Goal: Task Accomplishment & Management: Complete application form

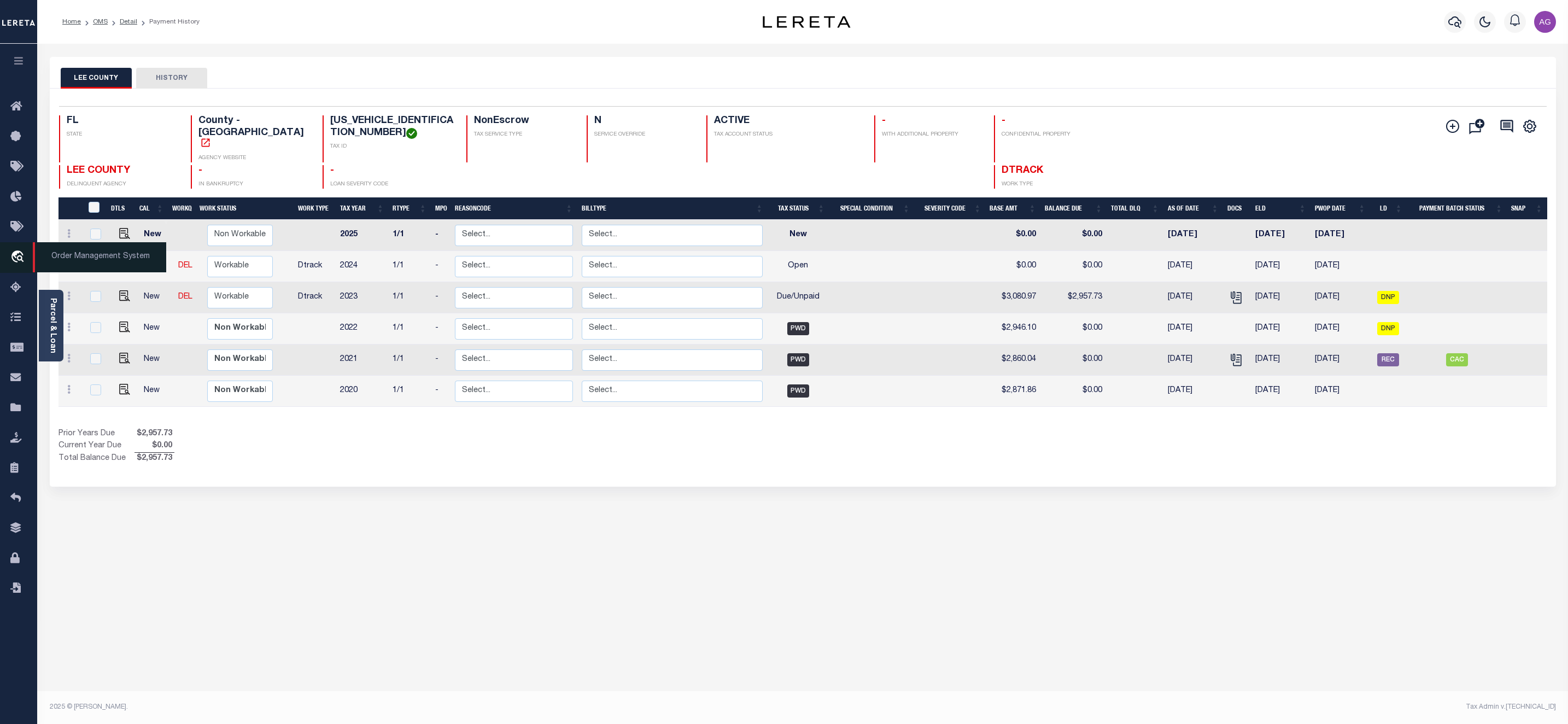
click at [66, 264] on span "Order Management System" at bounding box center [99, 257] width 133 height 30
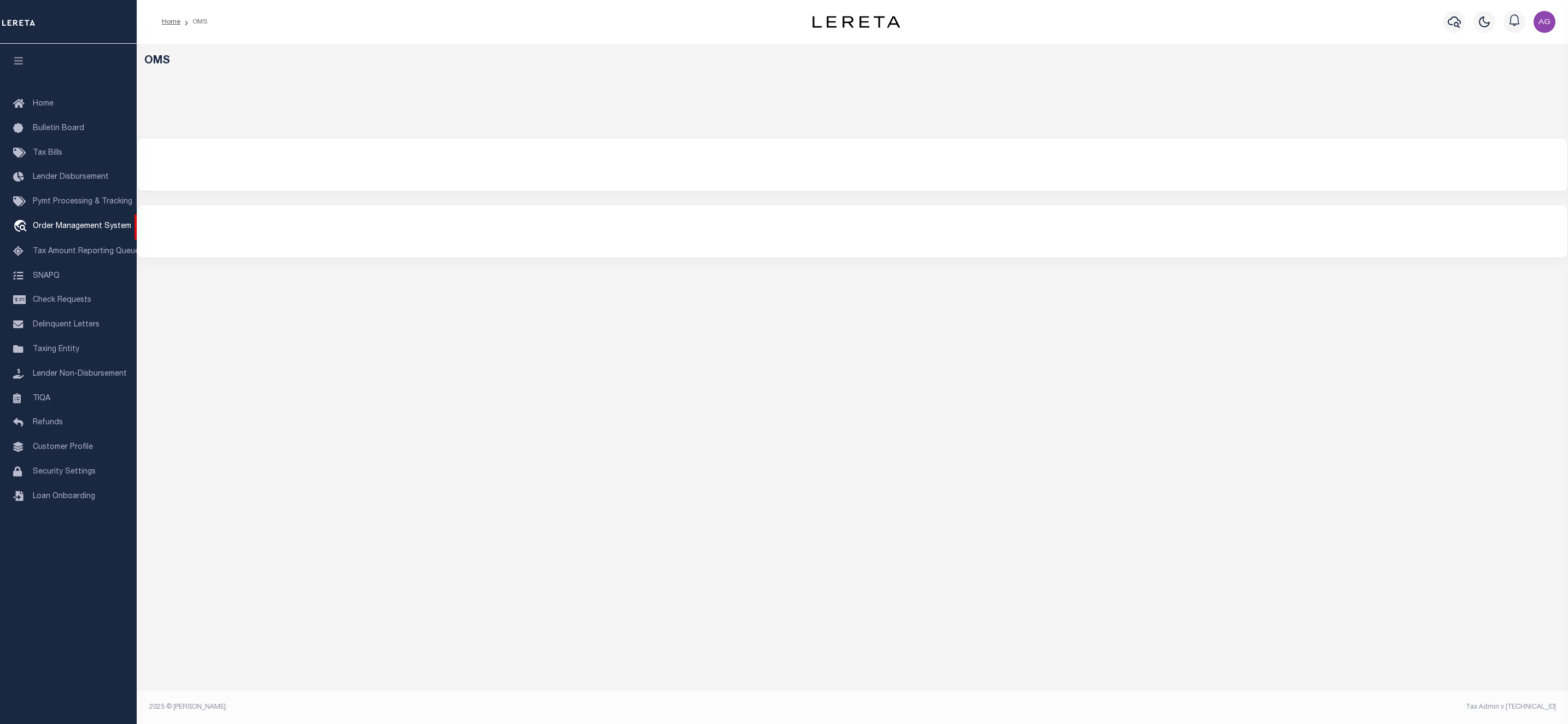
select select "200"
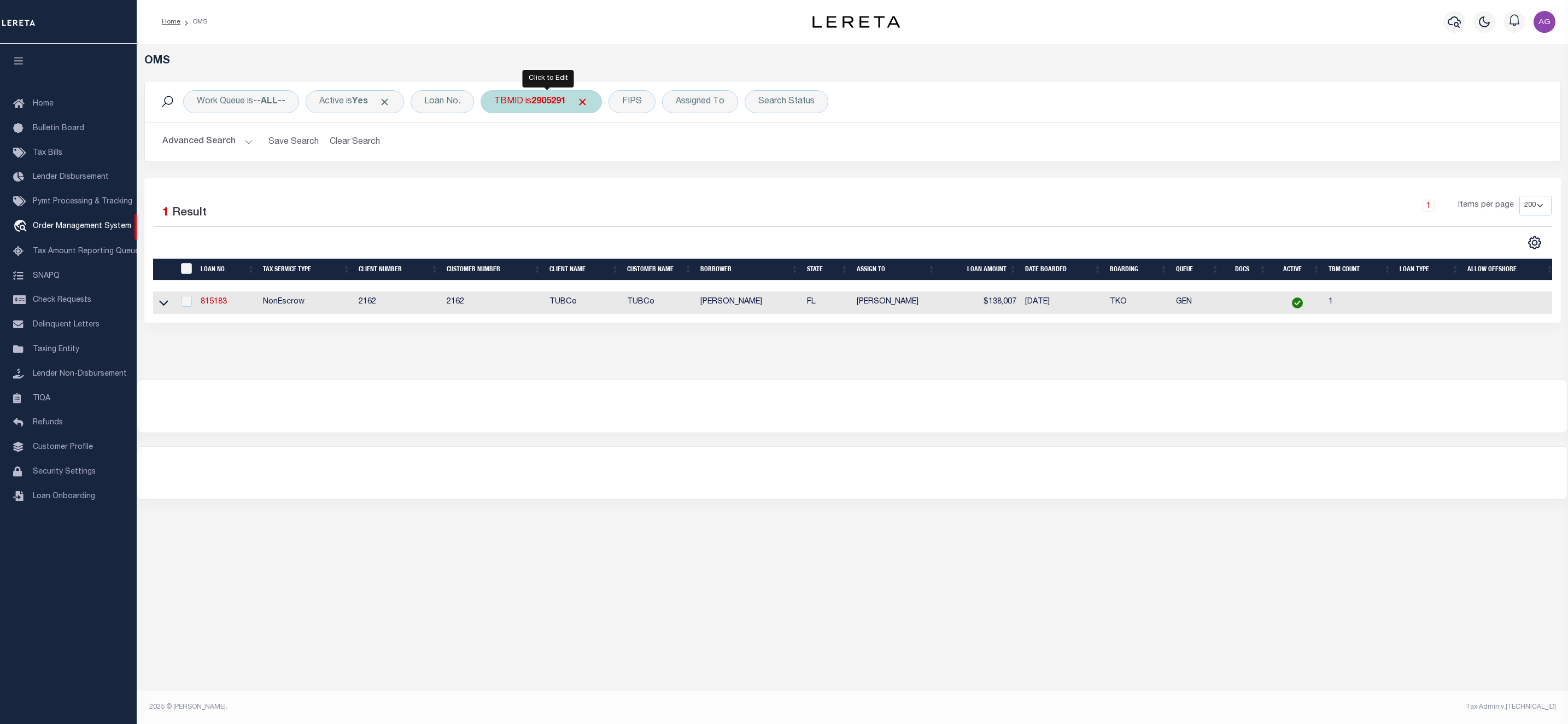
click at [547, 98] on b "2905291" at bounding box center [549, 102] width 34 height 9
click at [641, 173] on input "Apply" at bounding box center [639, 175] width 33 height 18
click at [528, 98] on div "TBMID is 2905291" at bounding box center [541, 102] width 121 height 23
type input "3188486"
click at [645, 173] on input "Apply" at bounding box center [639, 175] width 33 height 18
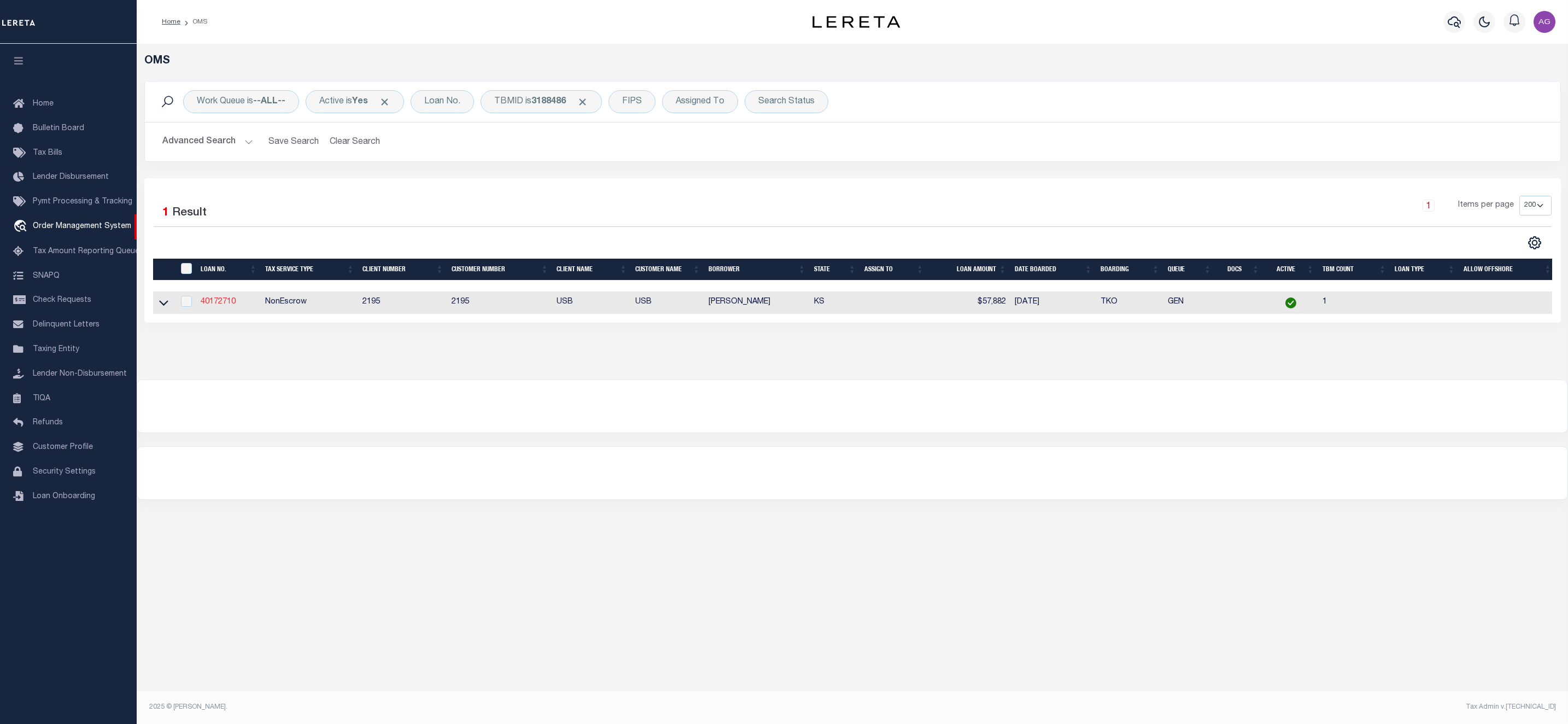
click at [216, 306] on link "40172710" at bounding box center [218, 302] width 35 height 8
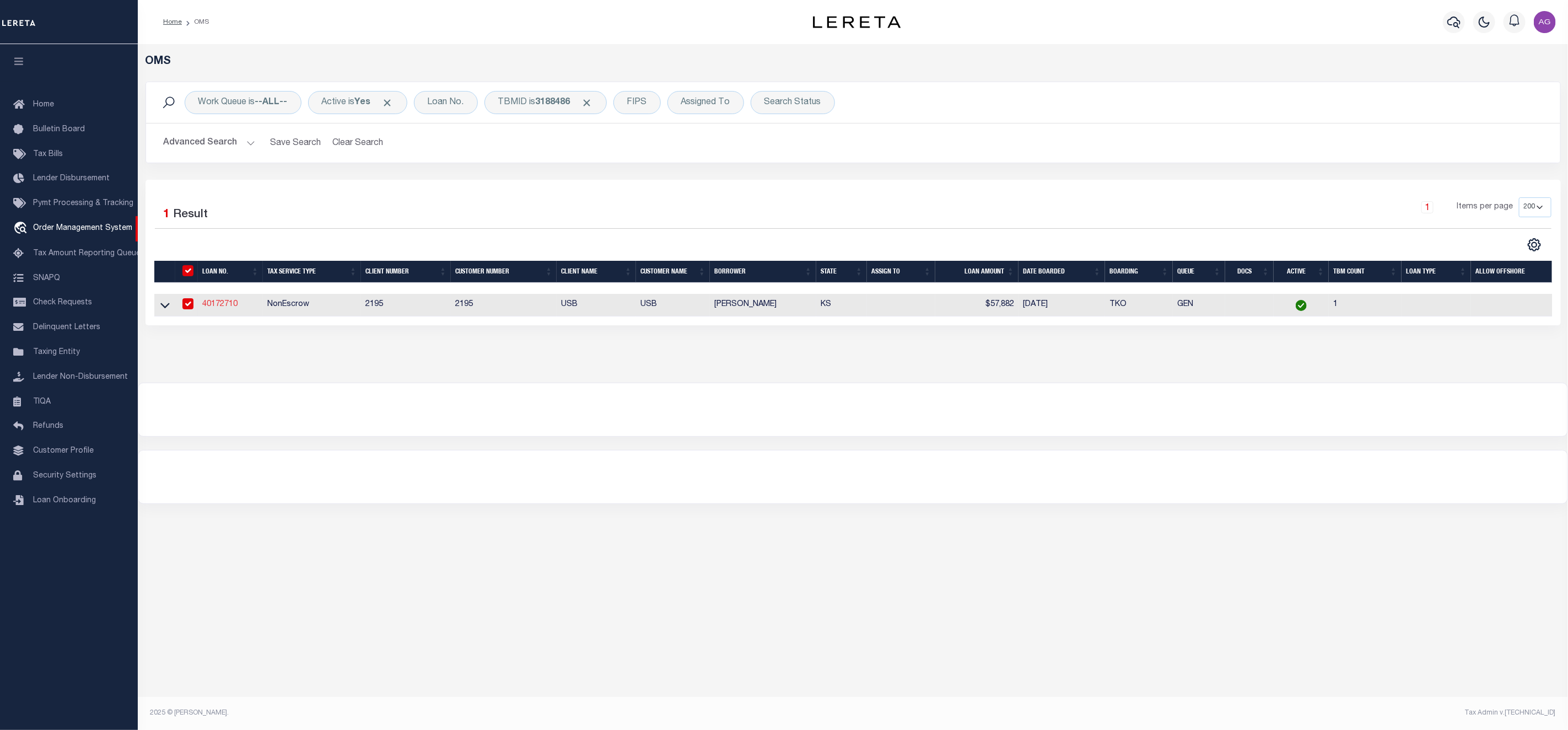
type input "40172710"
type input "SHAWN T SATER"
select select
type input "505 S FERN AVE"
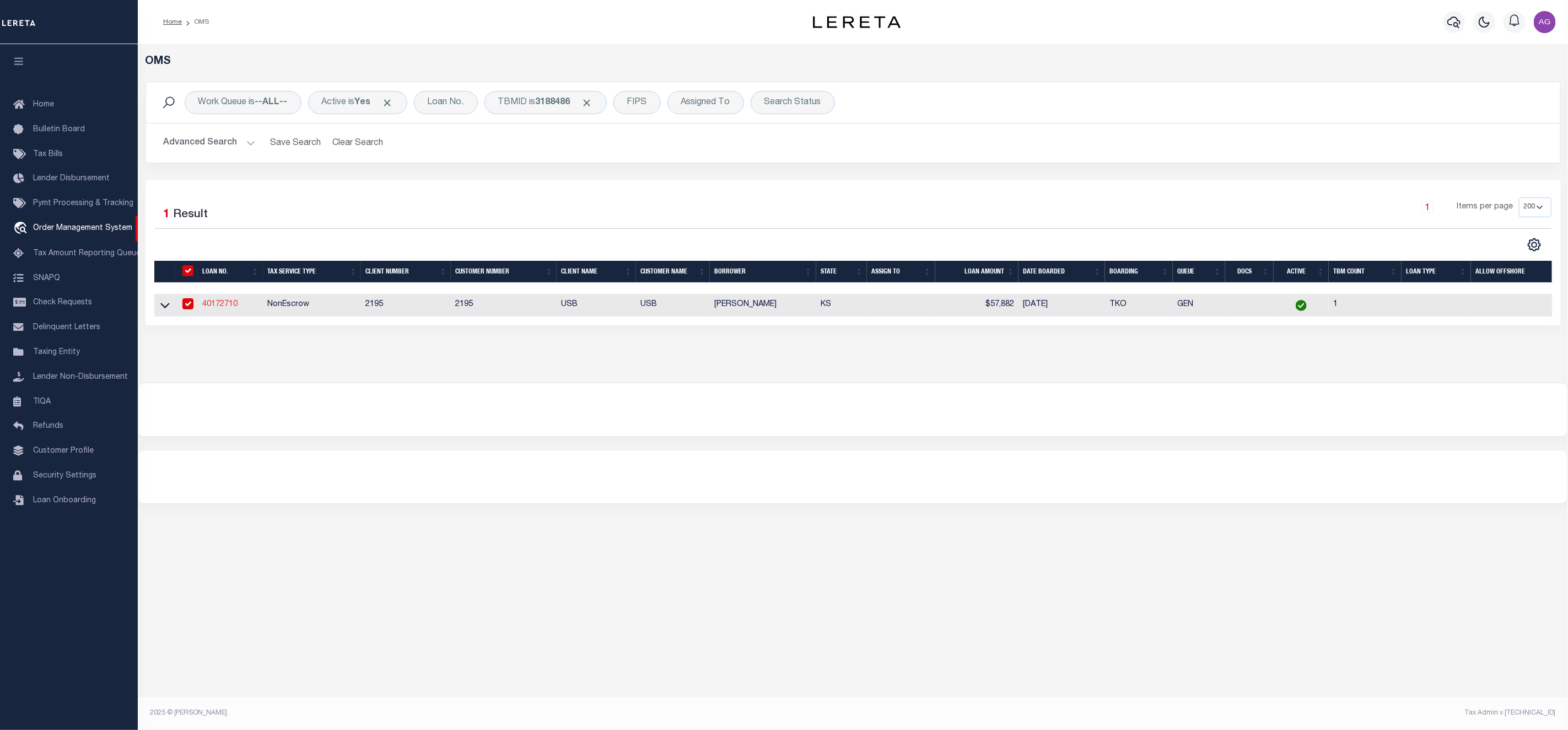
type input "WICHITA, KS 67213-3909"
select select "NonEscrow"
select select "13033"
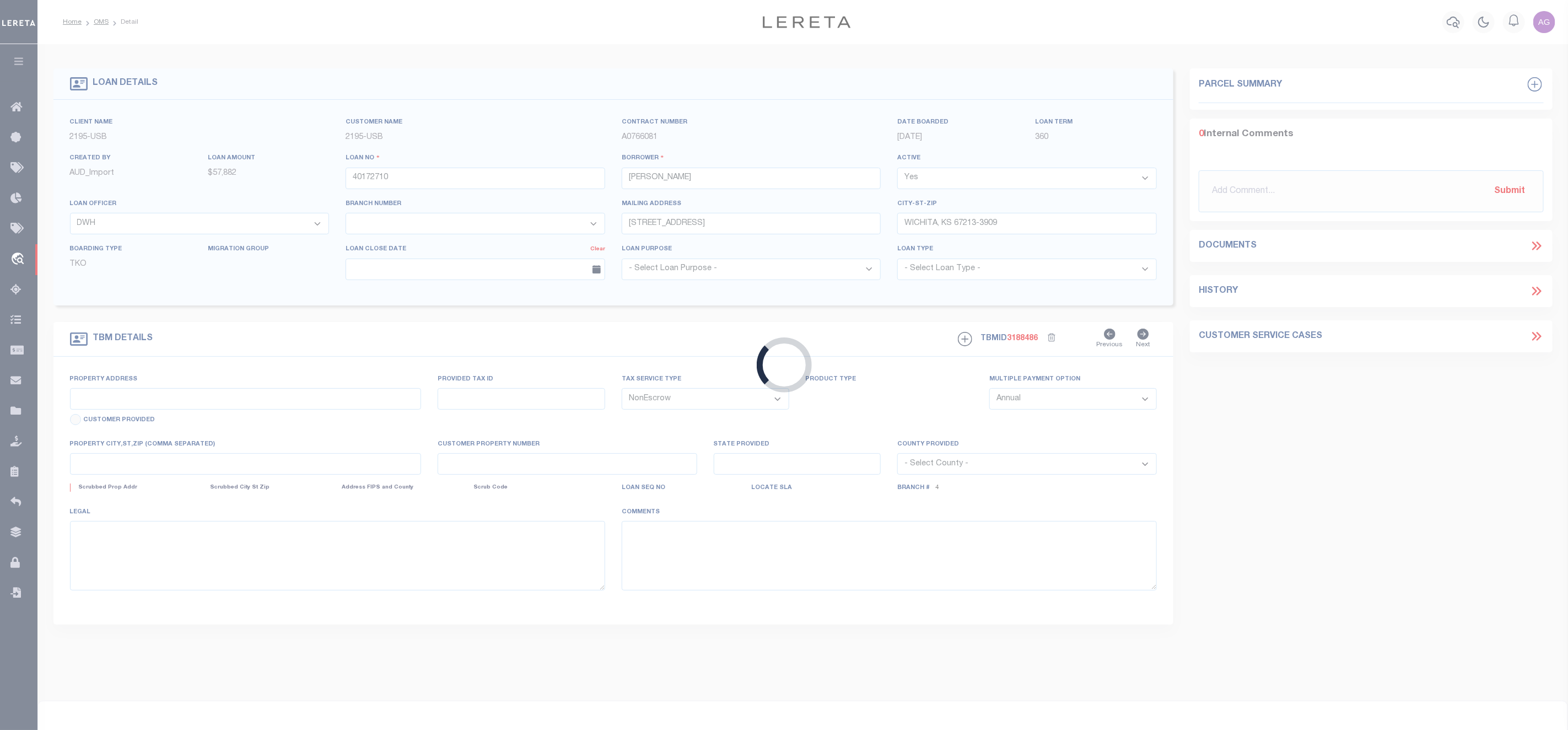
type input "512 S FERN AVE"
type input "00201193"
type input "WICHITA, KS 67213"
type input "4050"
type input "KS"
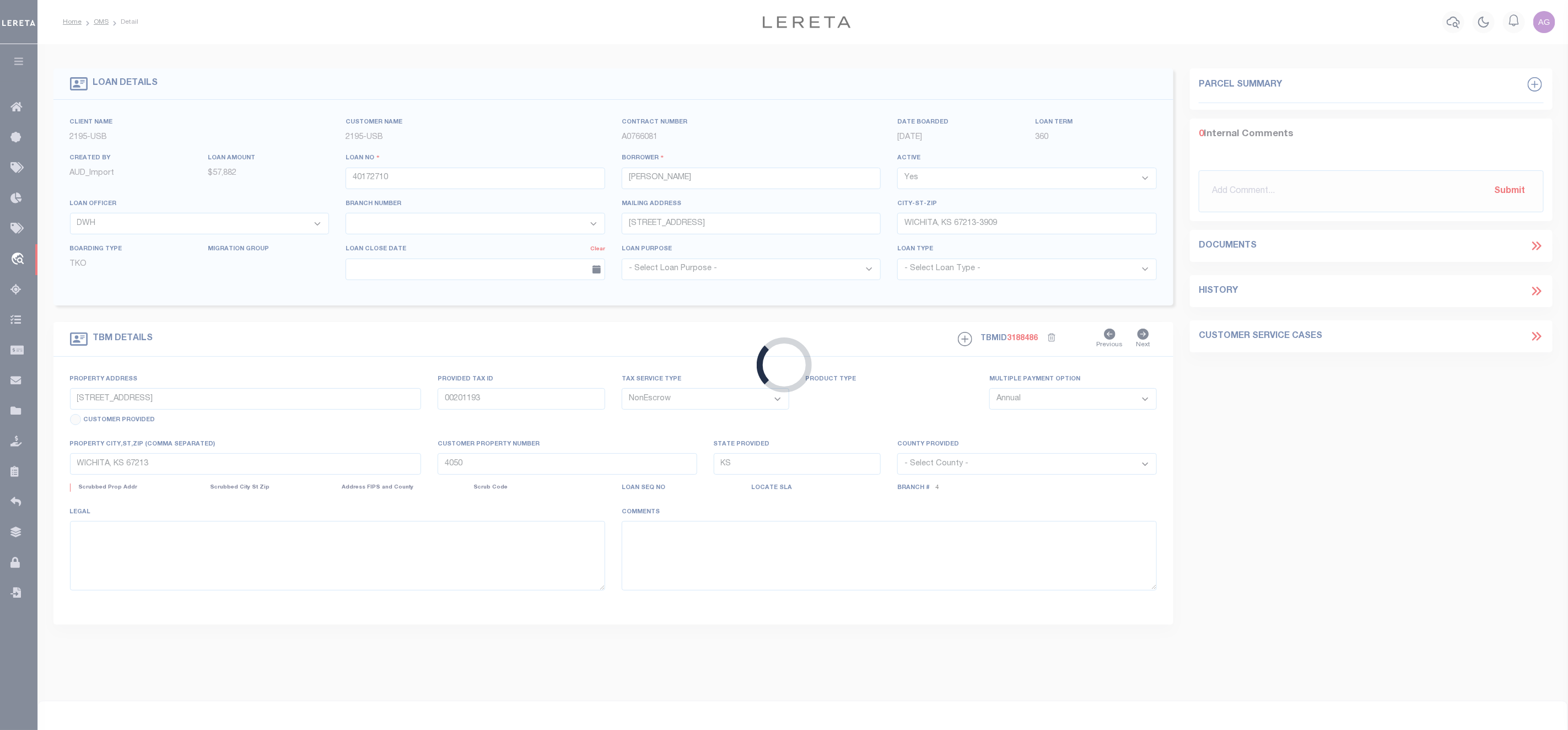
select select
select select "4987"
select select "2"
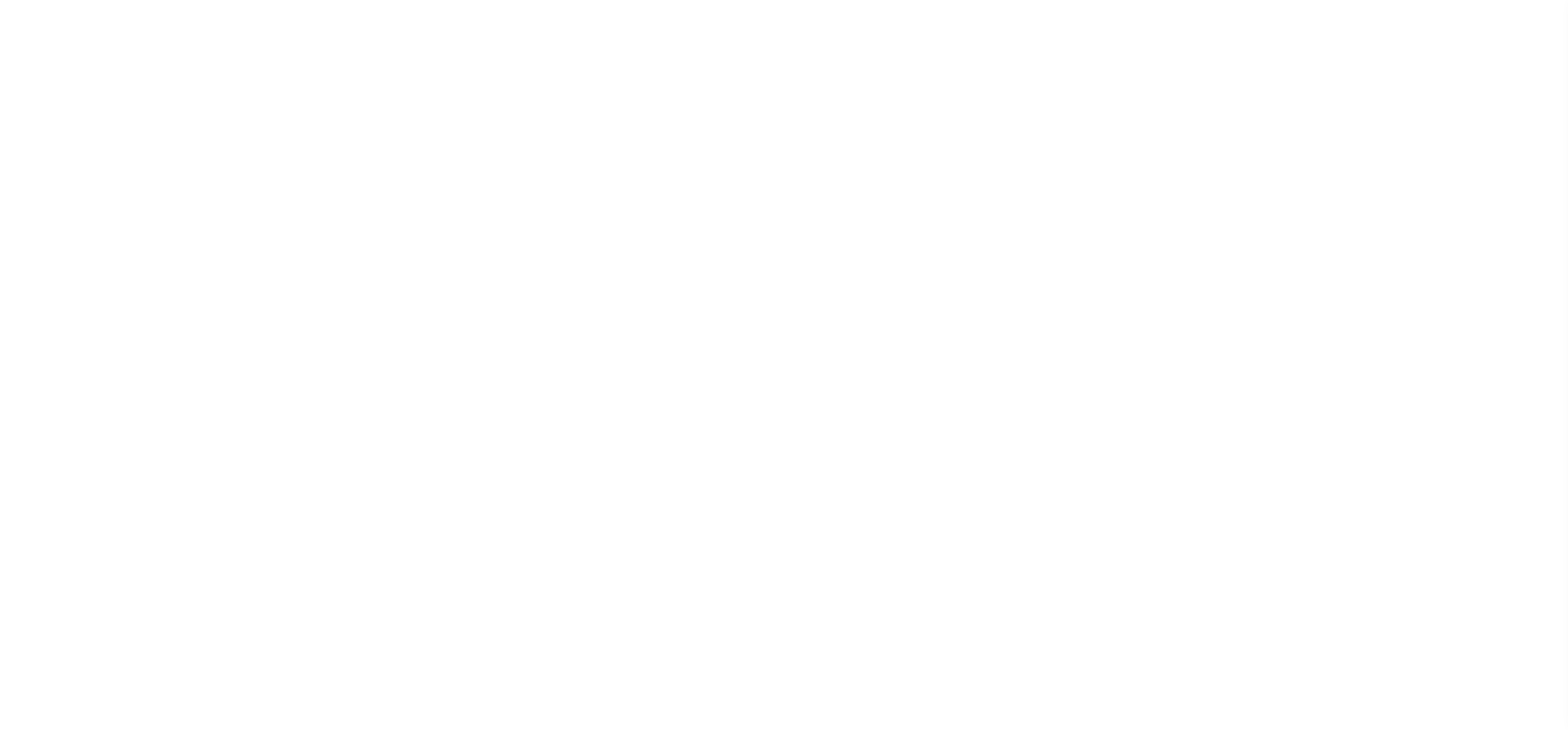
select select "10727"
select select "4369"
select select "NonEscrow"
